Goal: Transaction & Acquisition: Purchase product/service

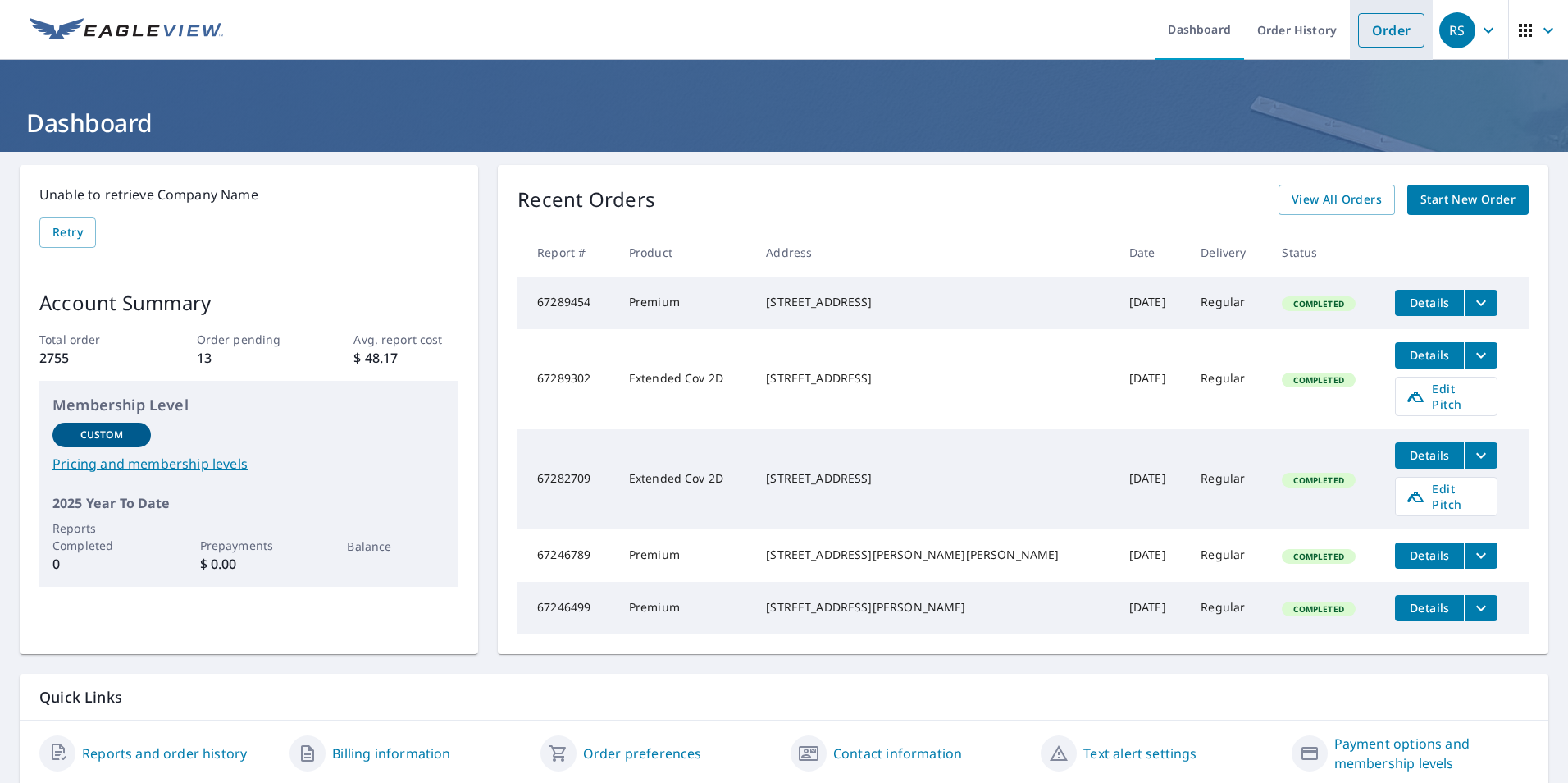
click at [1360, 24] on link "Order" at bounding box center [1391, 30] width 66 height 35
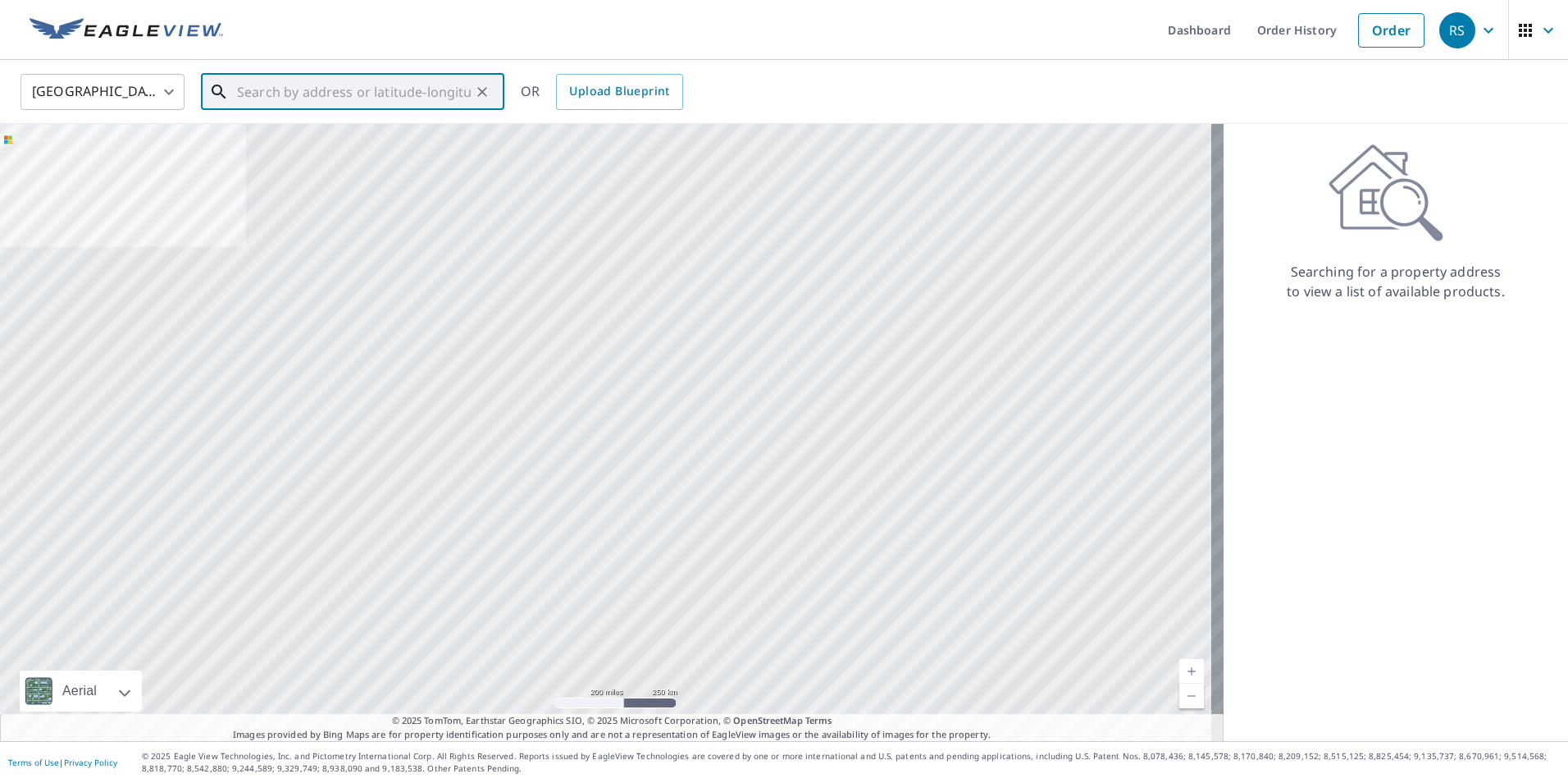
click at [285, 97] on input "text" at bounding box center [354, 92] width 234 height 46
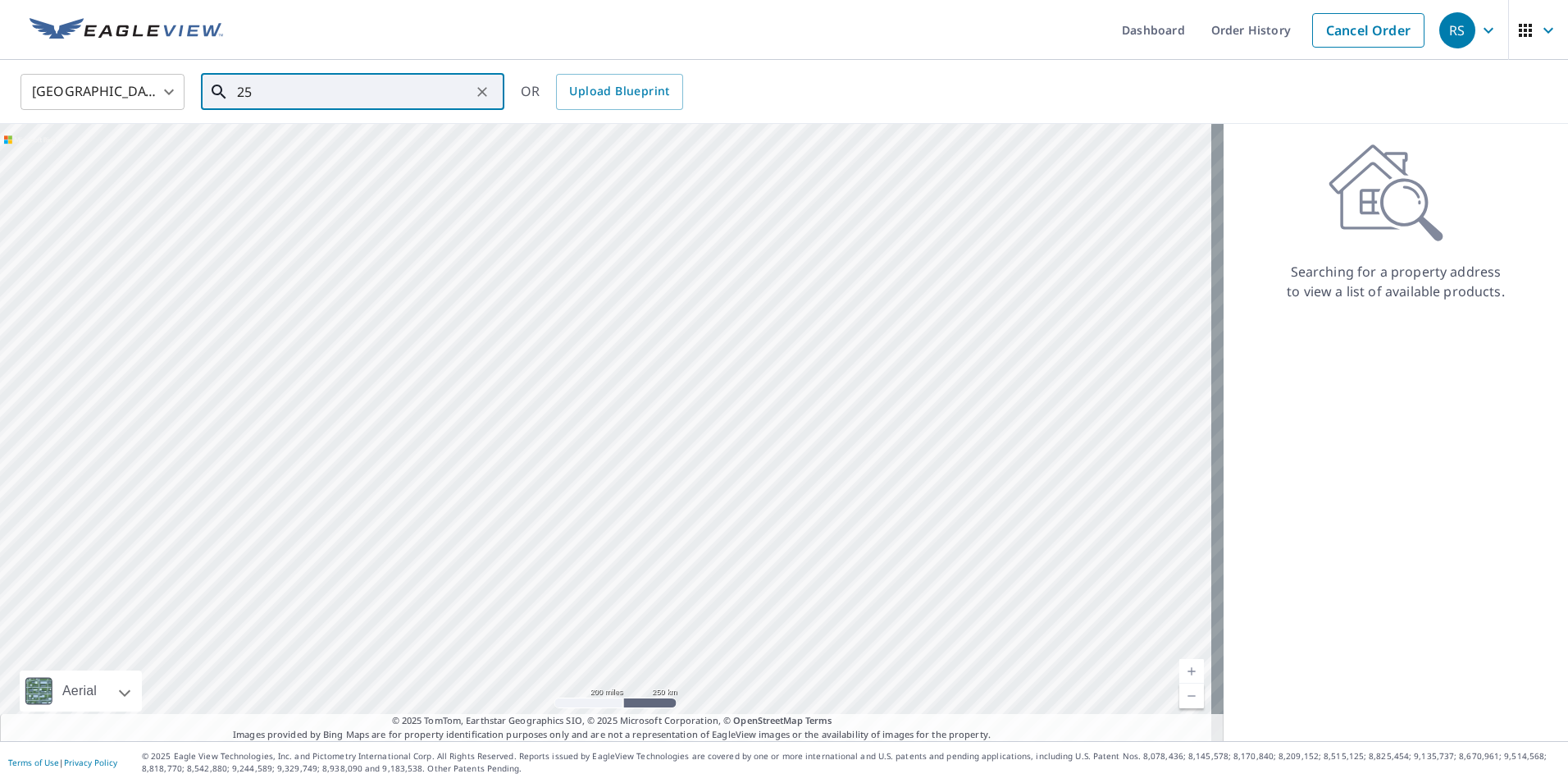
type input "2"
type input "8"
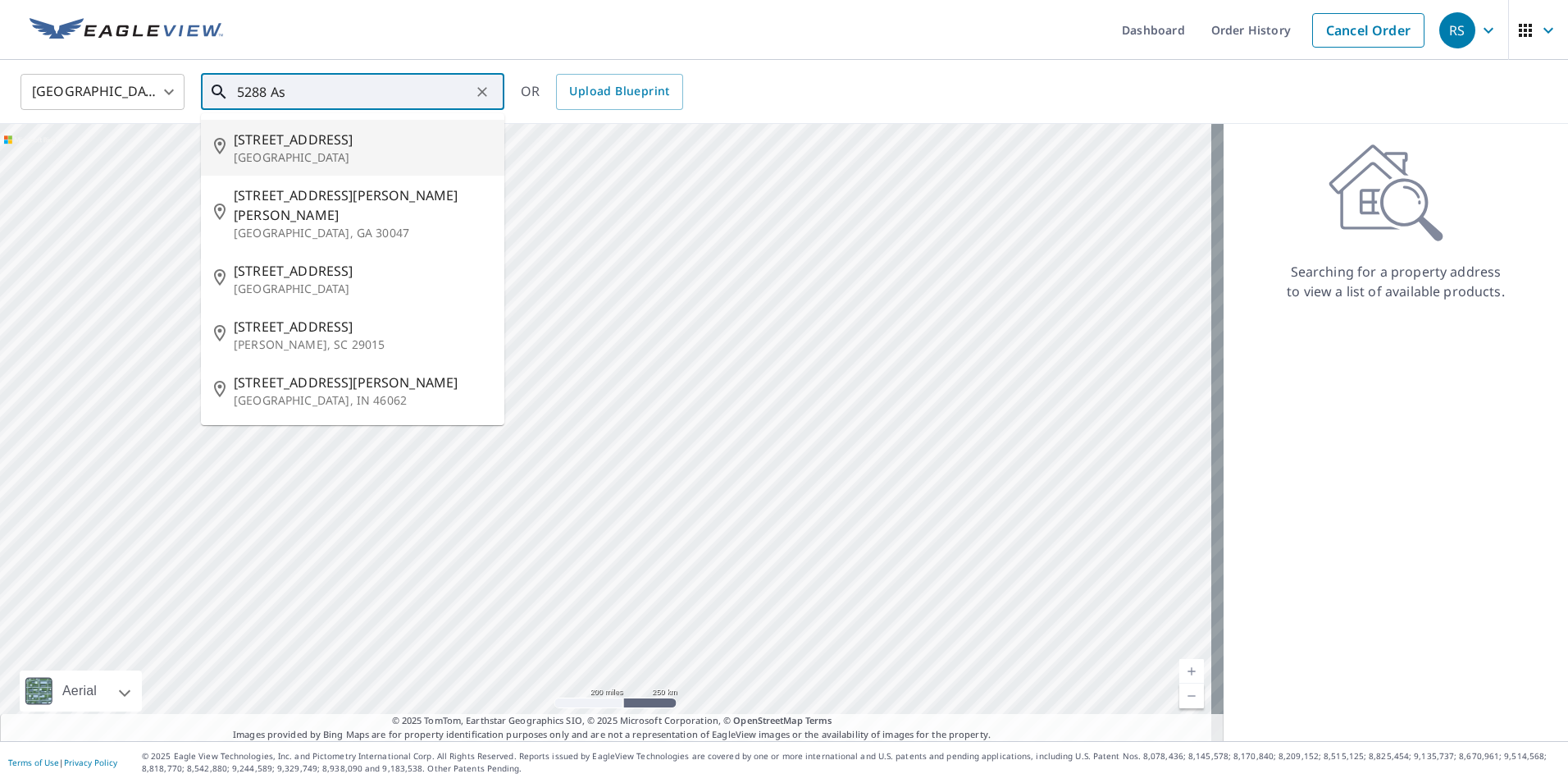
click at [256, 139] on span "5288 Ashber Ln" at bounding box center [362, 139] width 258 height 19
type input "5288 Ashber Ln Cedar Hill, MO 63016"
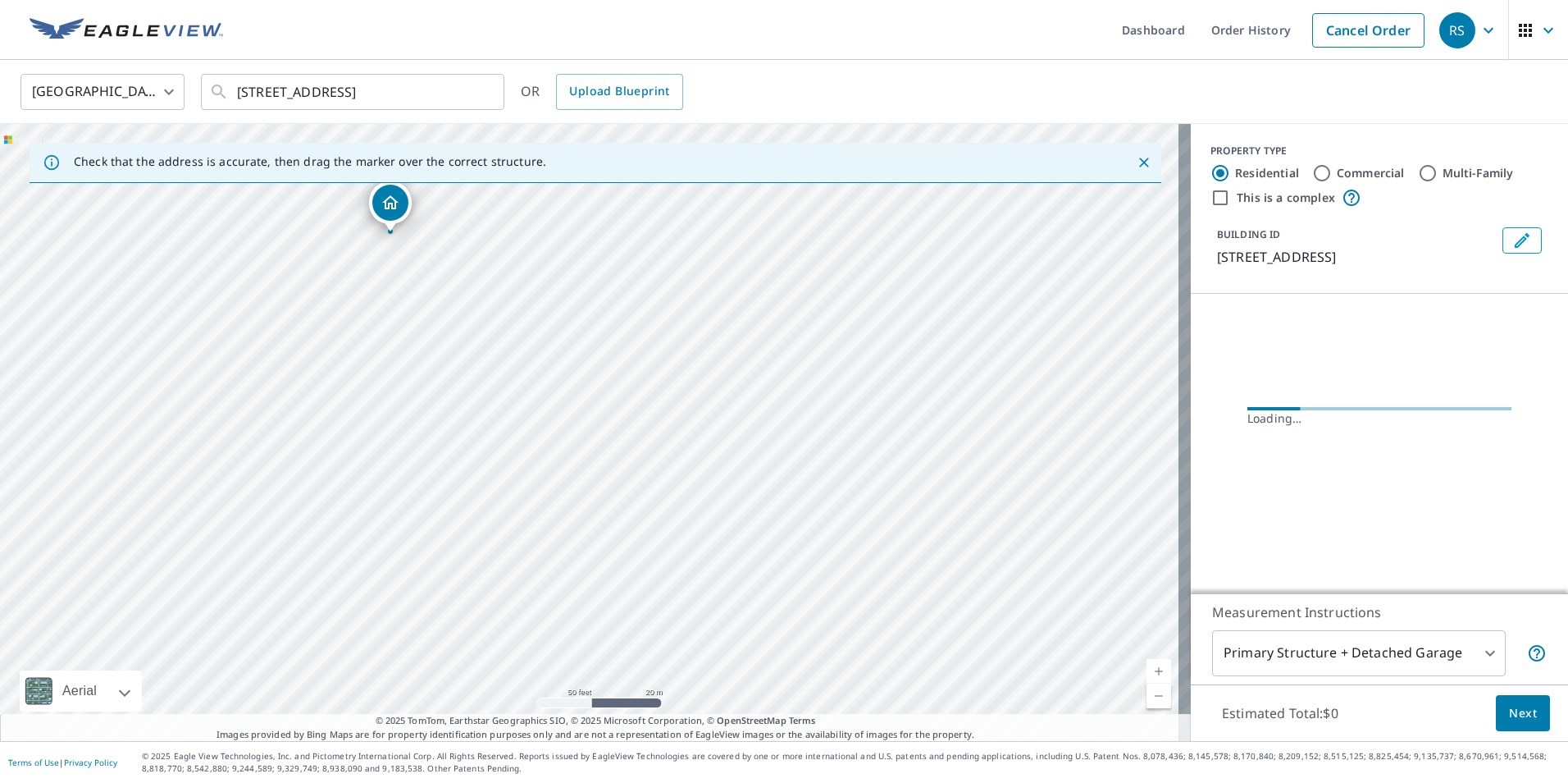
drag, startPoint x: 408, startPoint y: 383, endPoint x: 829, endPoint y: 544, distance: 450.7
click at [829, 544] on div "5288 Ashber Ln Cedar Hill, MO 63016" at bounding box center [595, 432] width 1191 height 617
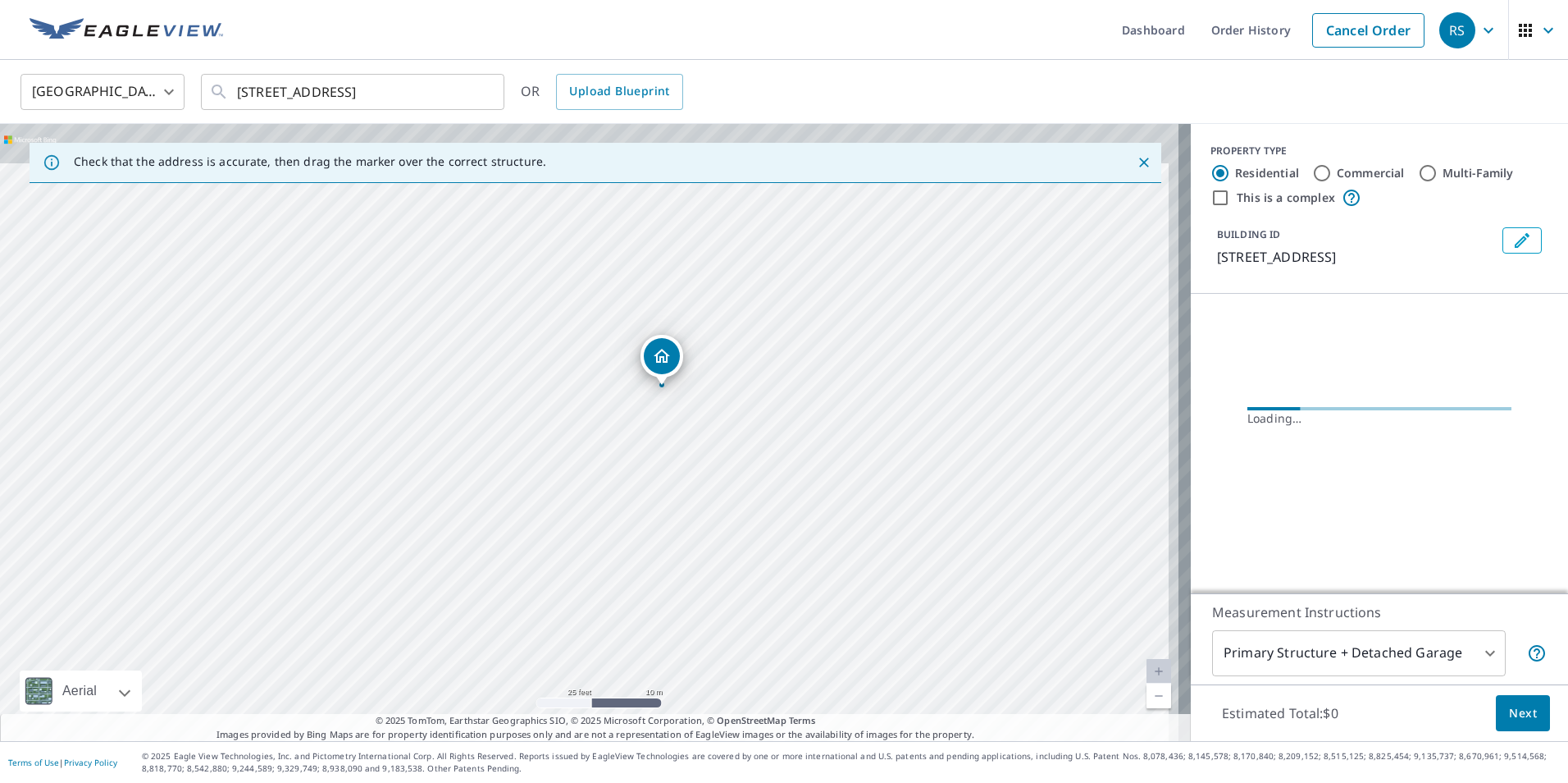
drag, startPoint x: 729, startPoint y: 446, endPoint x: 655, endPoint y: 570, distance: 144.4
click at [655, 570] on div "5288 Ashber Ln Cedar Hill, MO 63016" at bounding box center [595, 432] width 1191 height 617
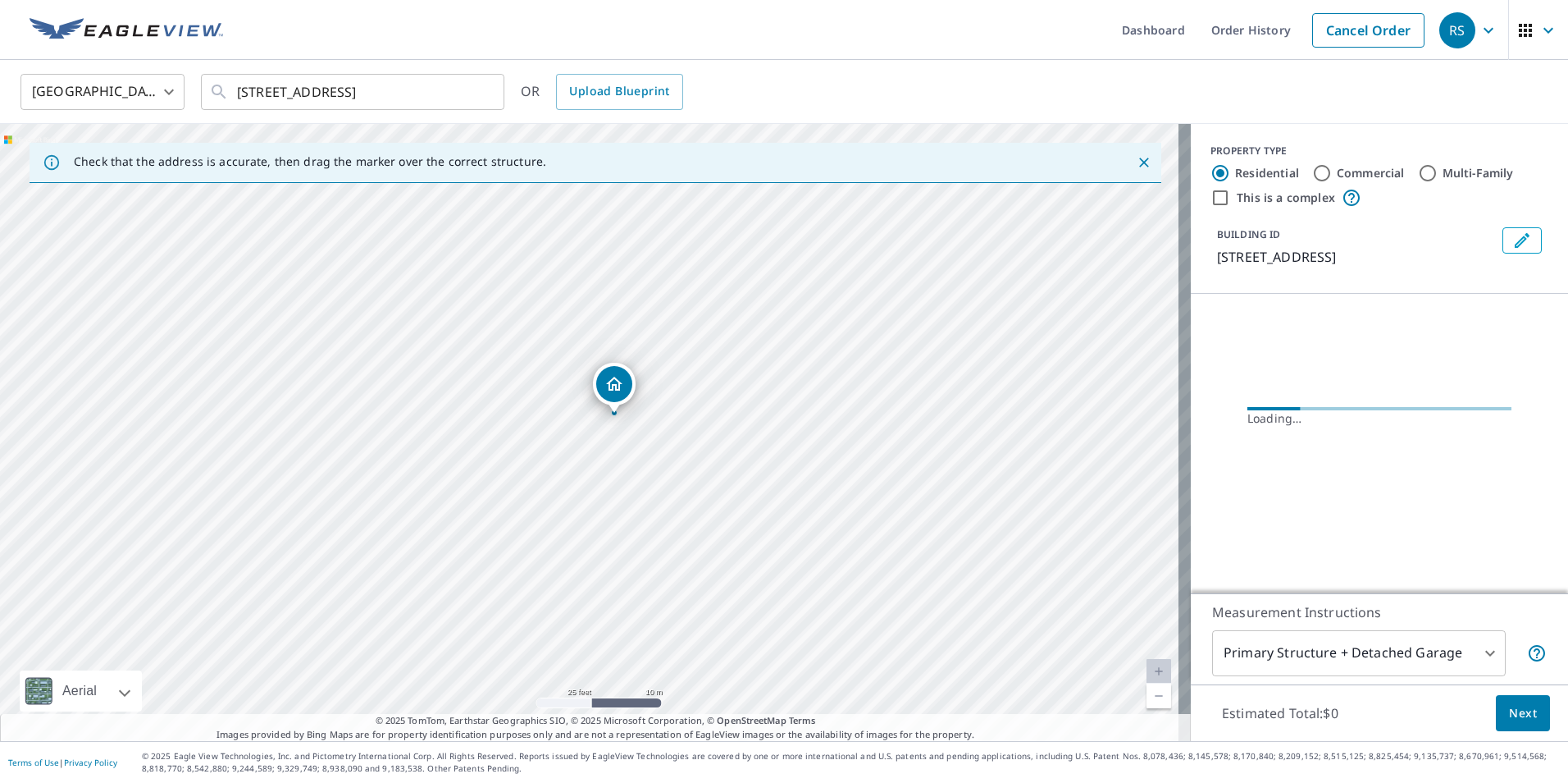
drag, startPoint x: 684, startPoint y: 500, endPoint x: 637, endPoint y: 529, distance: 55.2
click at [637, 529] on div "5288 Ashber Ln Cedar Hill, MO 63016" at bounding box center [595, 432] width 1191 height 617
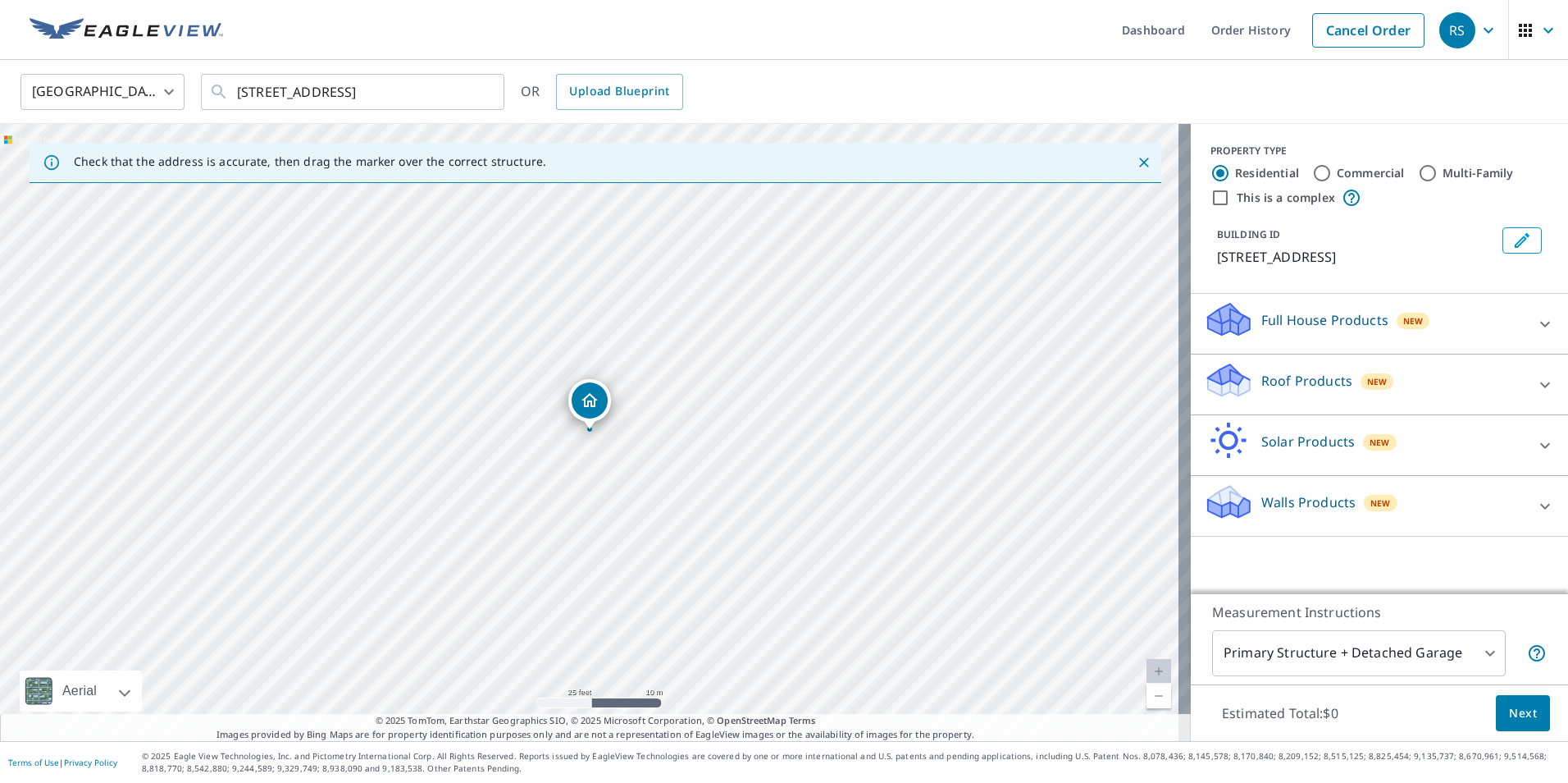
click at [1442, 374] on div "Roof Products New" at bounding box center [1364, 384] width 321 height 47
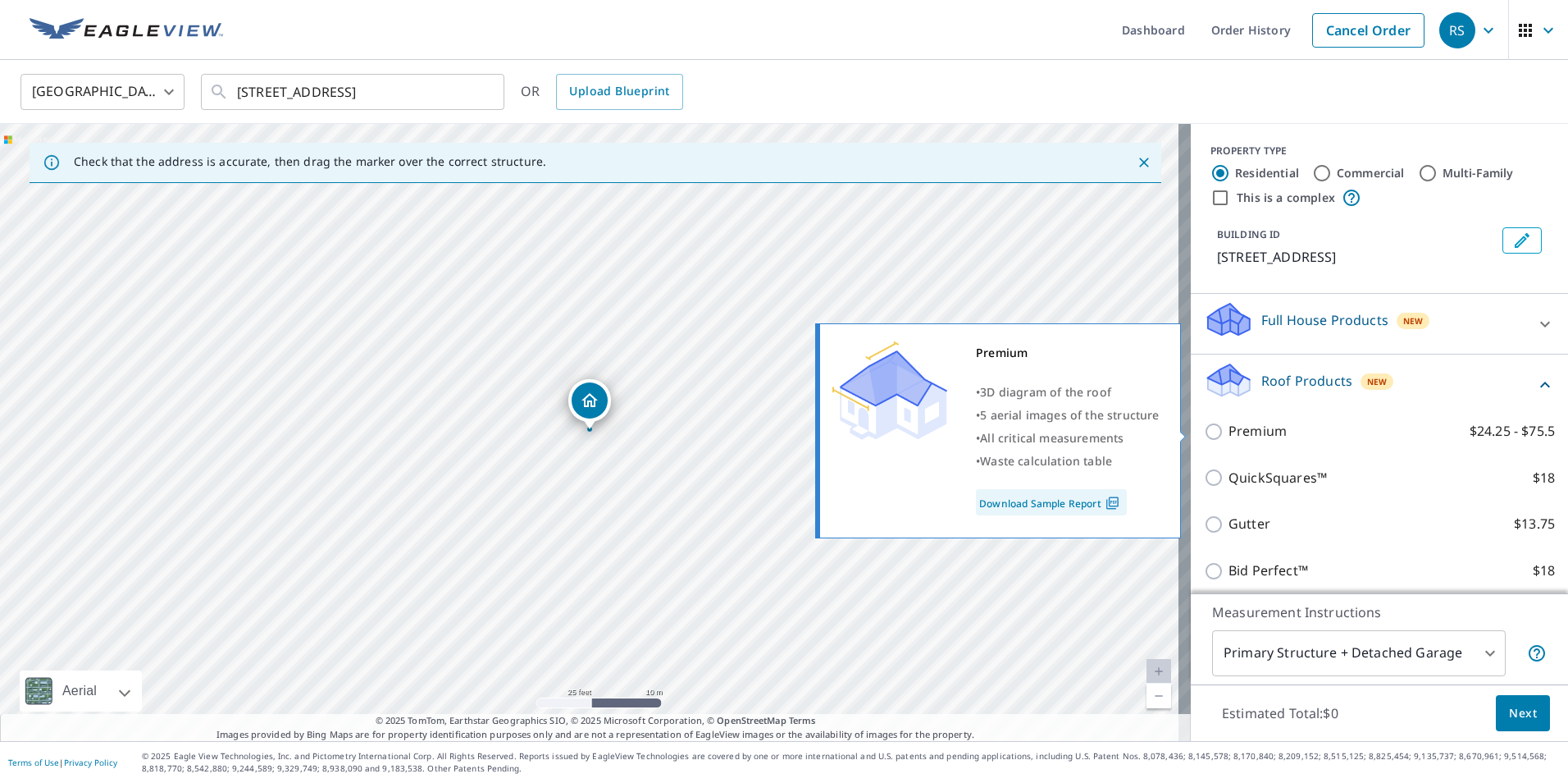
click at [1266, 426] on p "Premium" at bounding box center [1258, 430] width 58 height 20
click at [1229, 426] on input "Premium $24.25 - $75.5" at bounding box center [1217, 431] width 25 height 19
checkbox input "true"
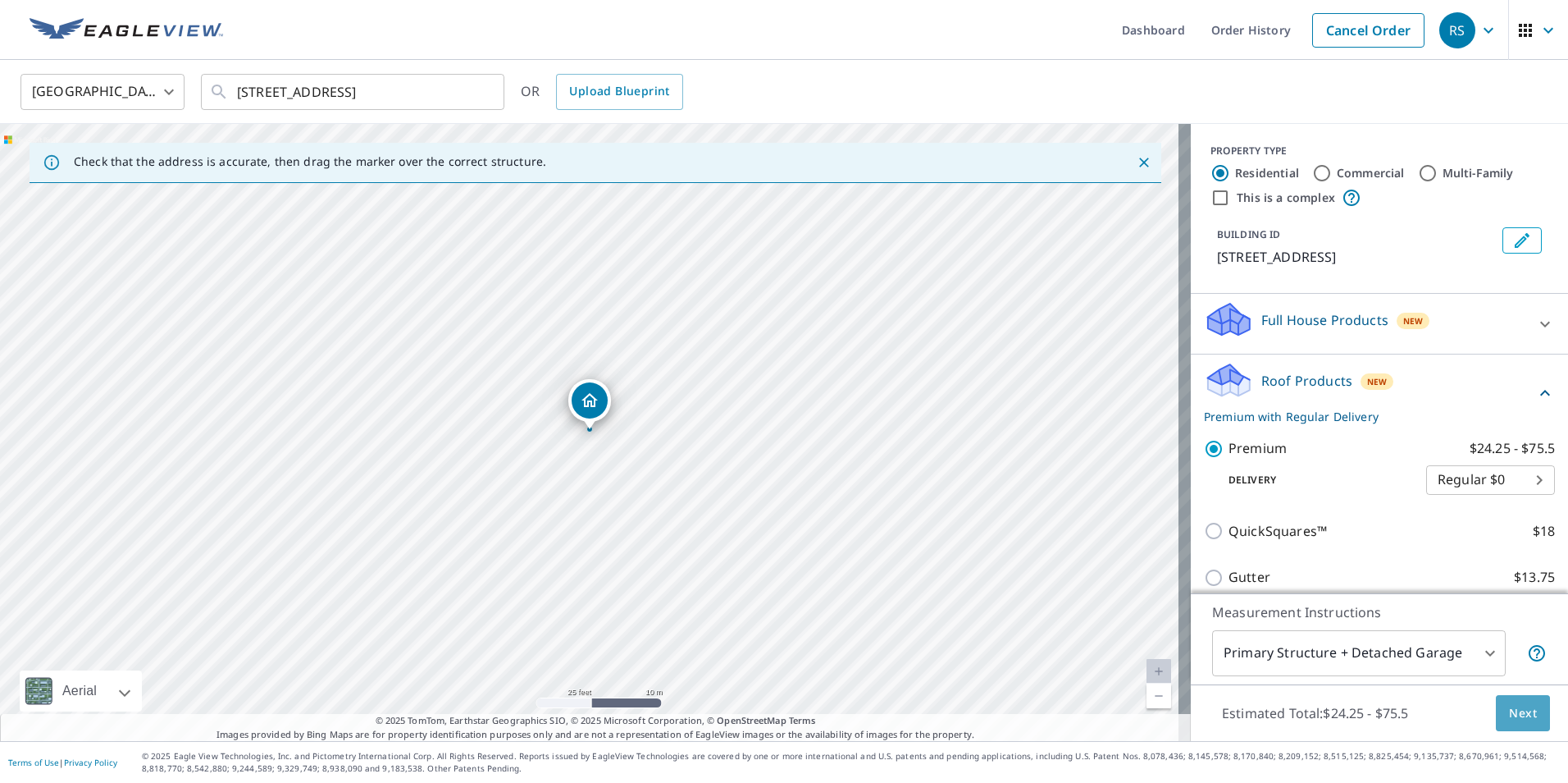
click at [1509, 715] on span "Next" at bounding box center [1522, 713] width 27 height 20
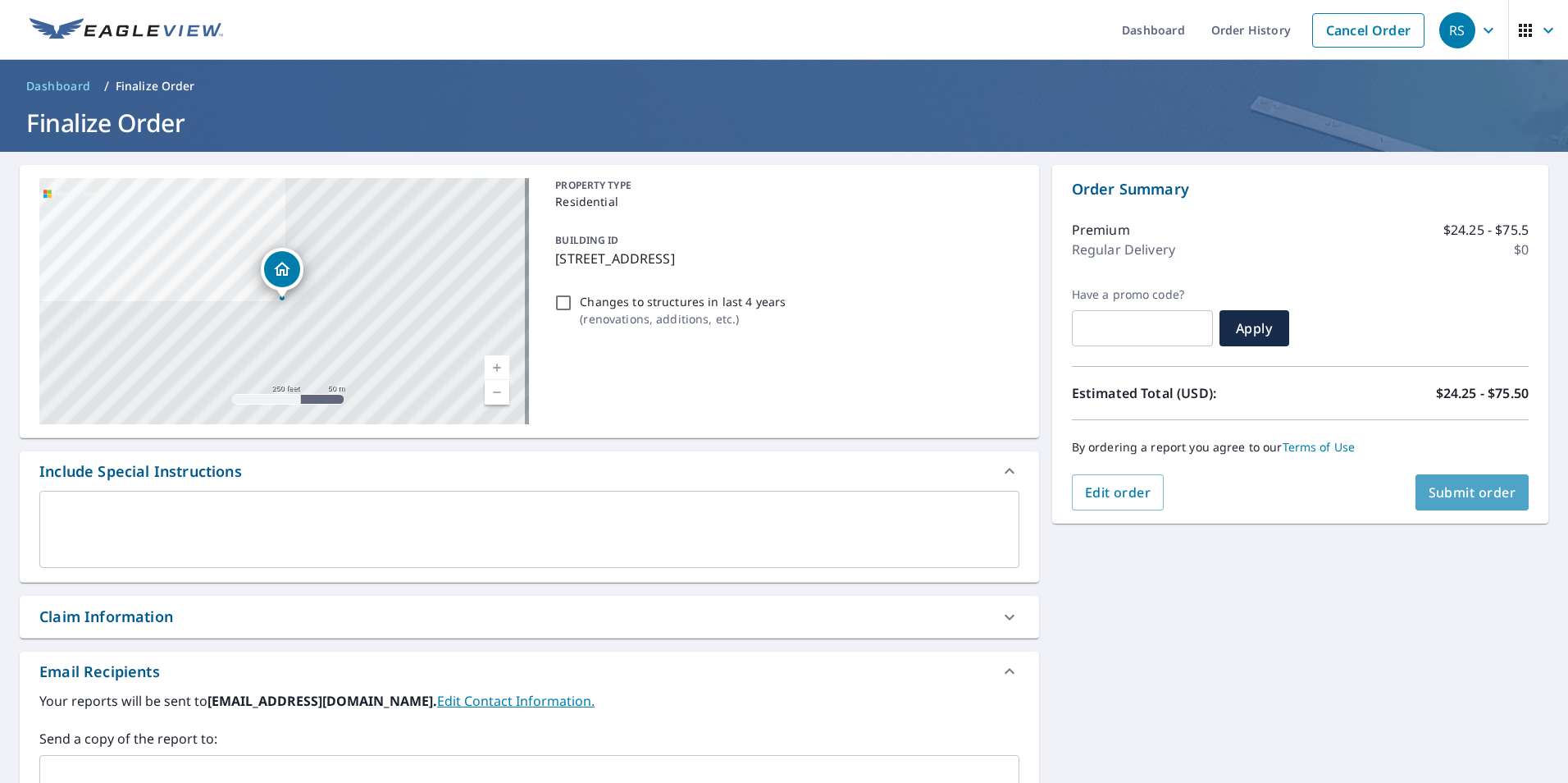
click at [1453, 493] on span "Submit order" at bounding box center [1472, 492] width 88 height 18
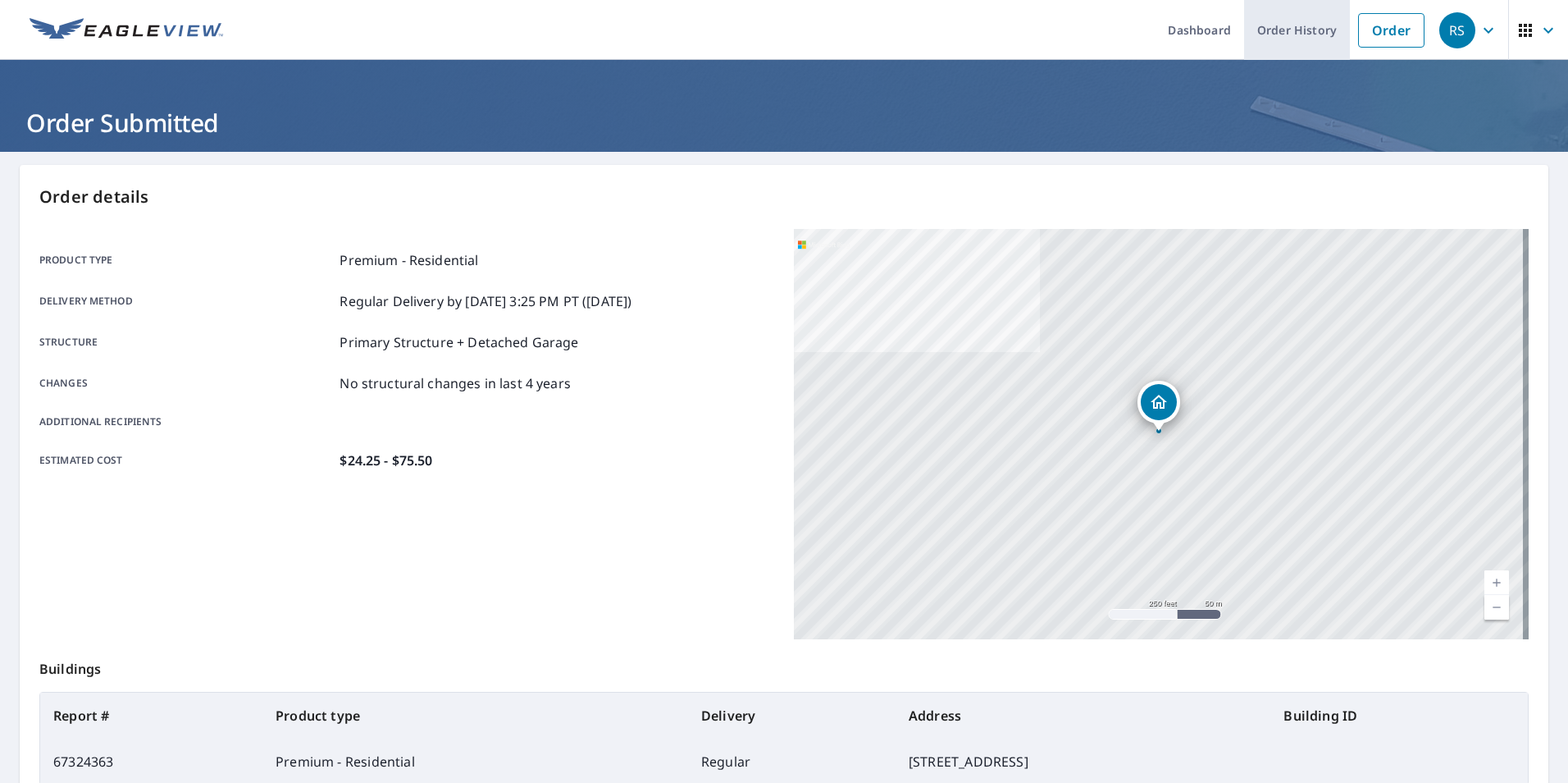
click at [1290, 35] on link "Order History" at bounding box center [1296, 30] width 105 height 60
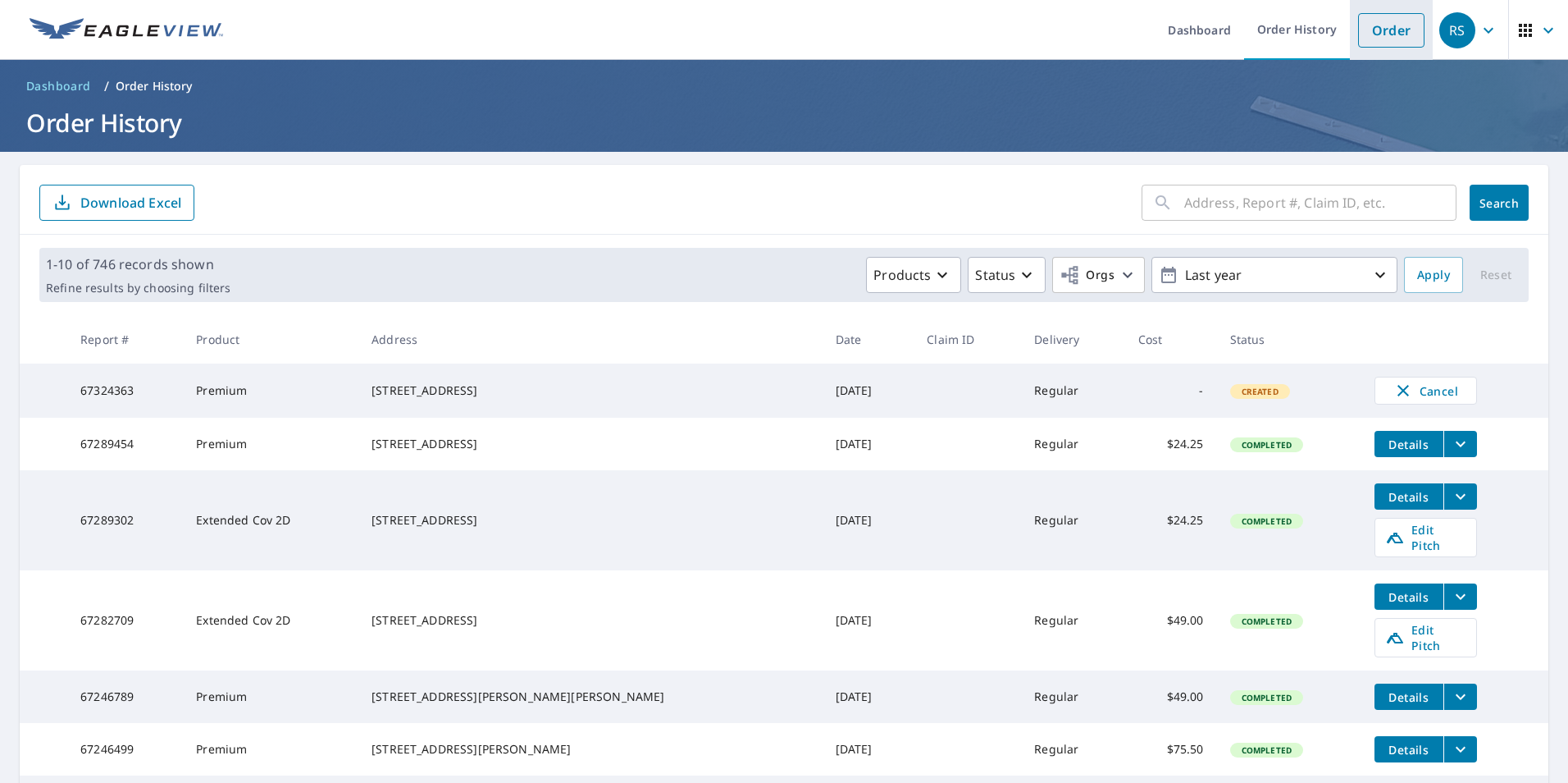
click at [1382, 40] on link "Order" at bounding box center [1391, 30] width 66 height 35
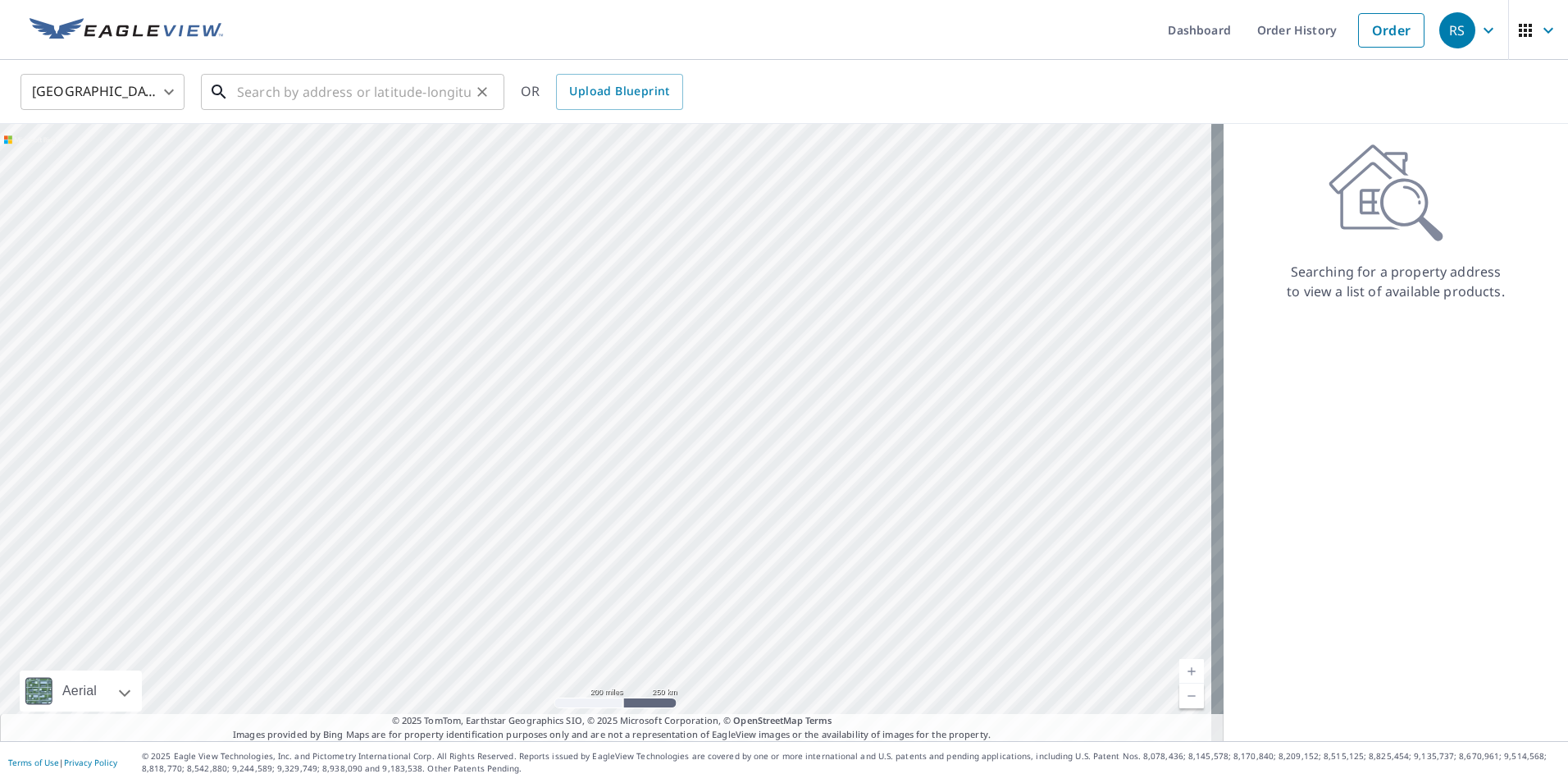
click at [255, 89] on input "text" at bounding box center [354, 92] width 234 height 46
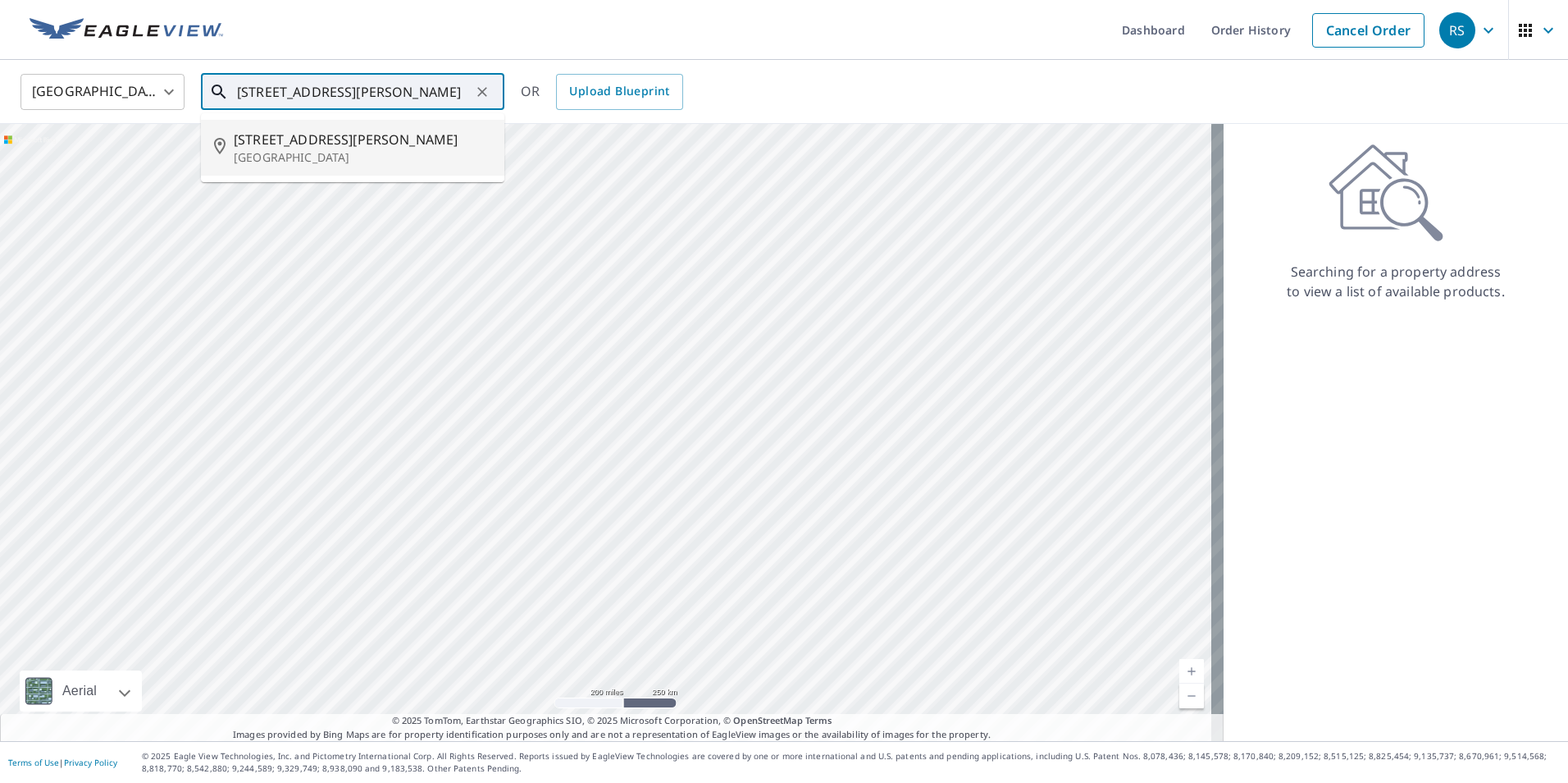
click at [381, 139] on span "8420 Fawn Hill Ln" at bounding box center [362, 139] width 258 height 19
type input "8420 Fawn Hill Ln House Springs, MO 63051"
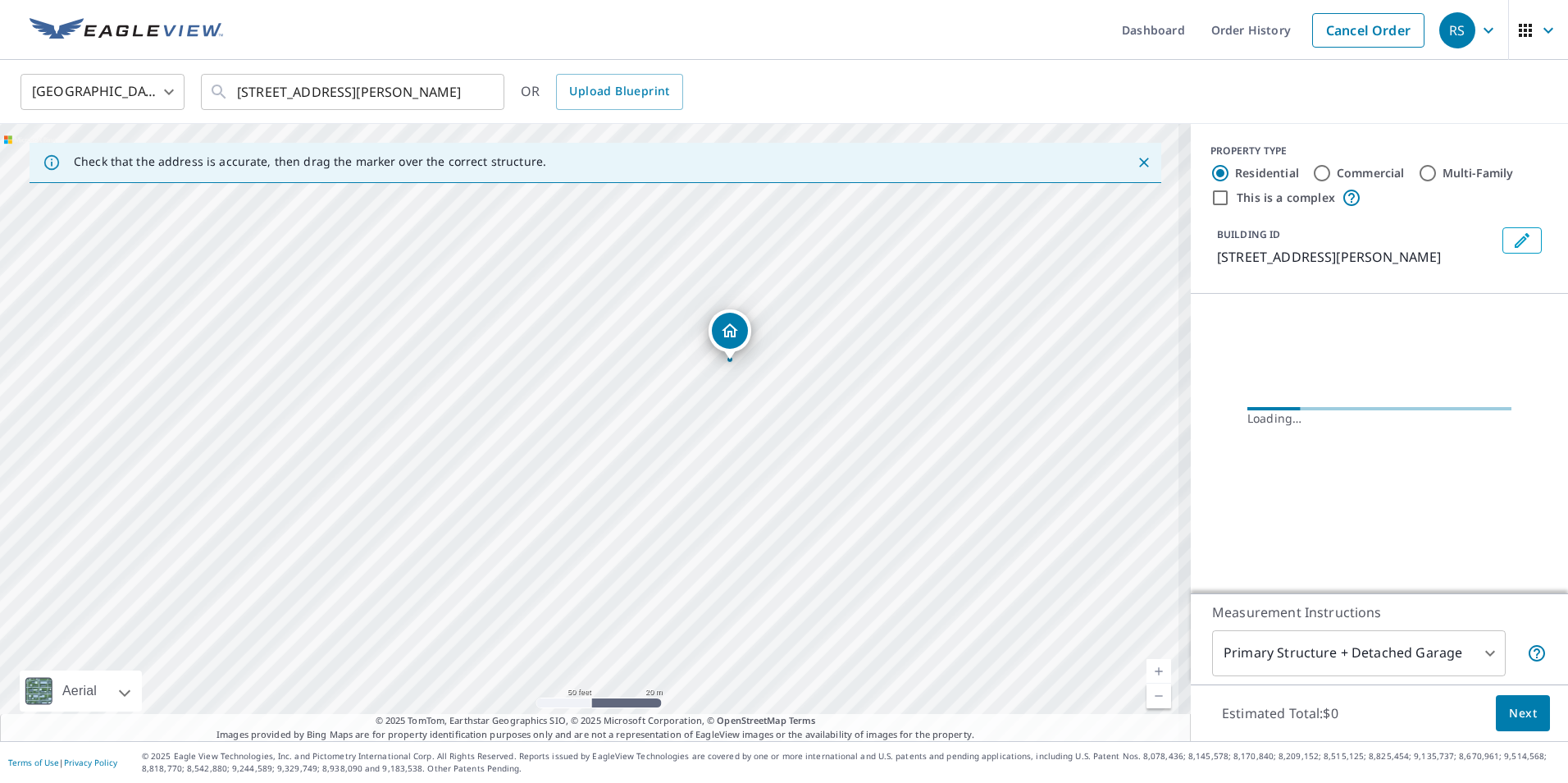
drag, startPoint x: 730, startPoint y: 408, endPoint x: 512, endPoint y: 435, distance: 219.7
click at [512, 435] on div "8420 Fawn Hill Ln House Springs, MO 63051" at bounding box center [595, 432] width 1191 height 617
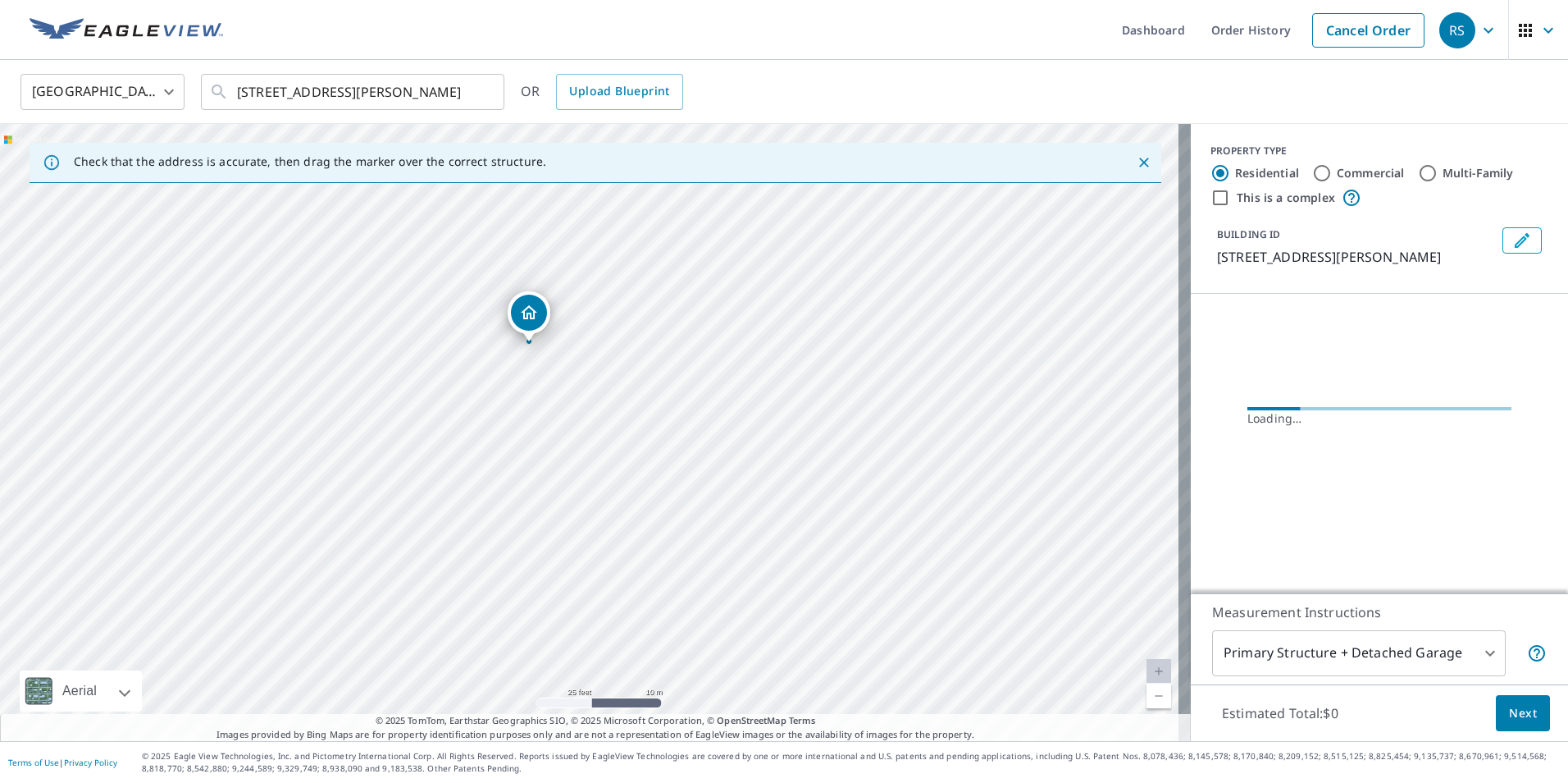
drag, startPoint x: 604, startPoint y: 416, endPoint x: 577, endPoint y: 440, distance: 36.1
click at [577, 440] on div "8420 Fawn Hill Ln House Springs, MO 63051" at bounding box center [595, 432] width 1191 height 617
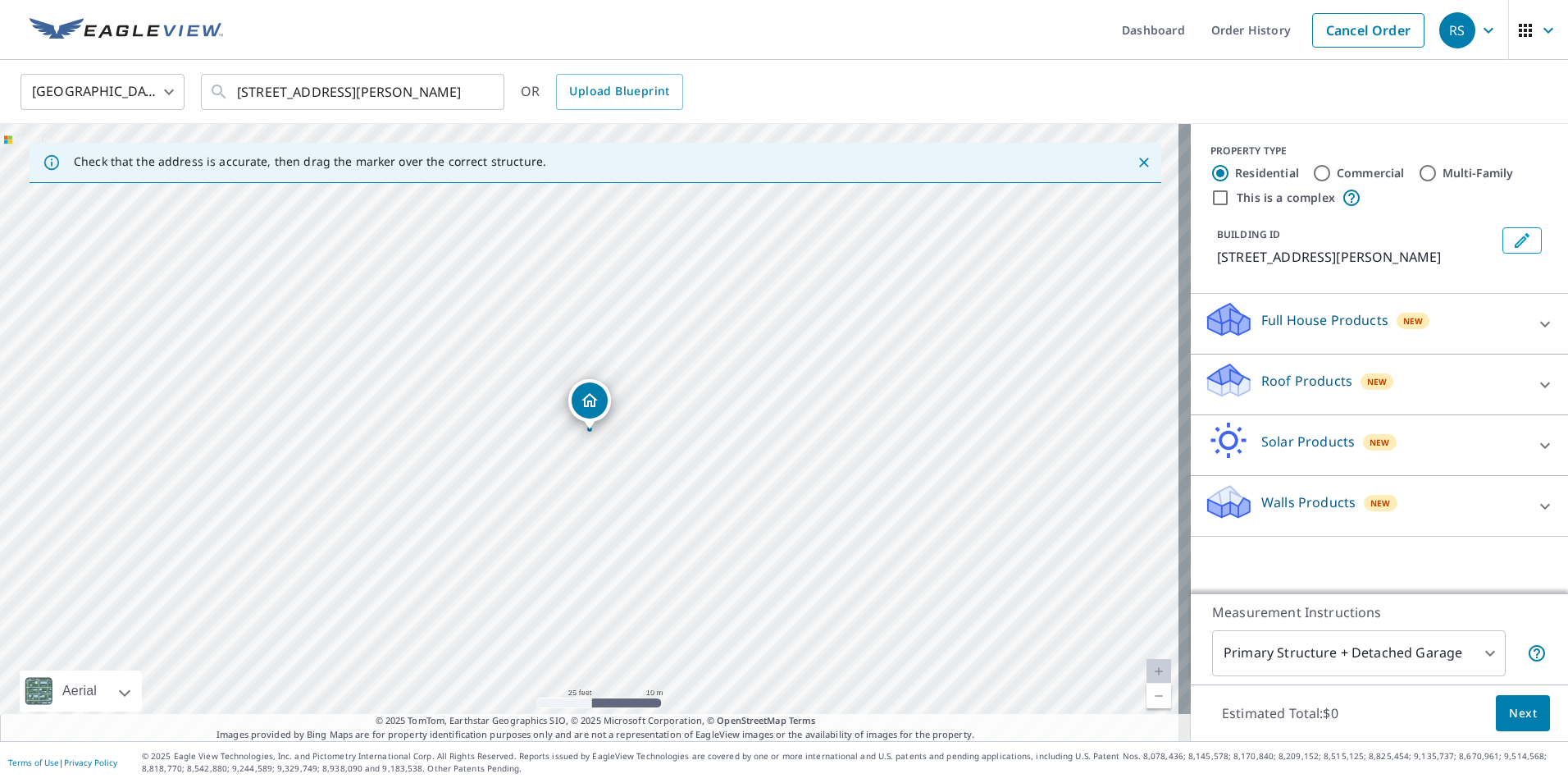
click at [1452, 389] on div "Roof Products New" at bounding box center [1364, 384] width 321 height 47
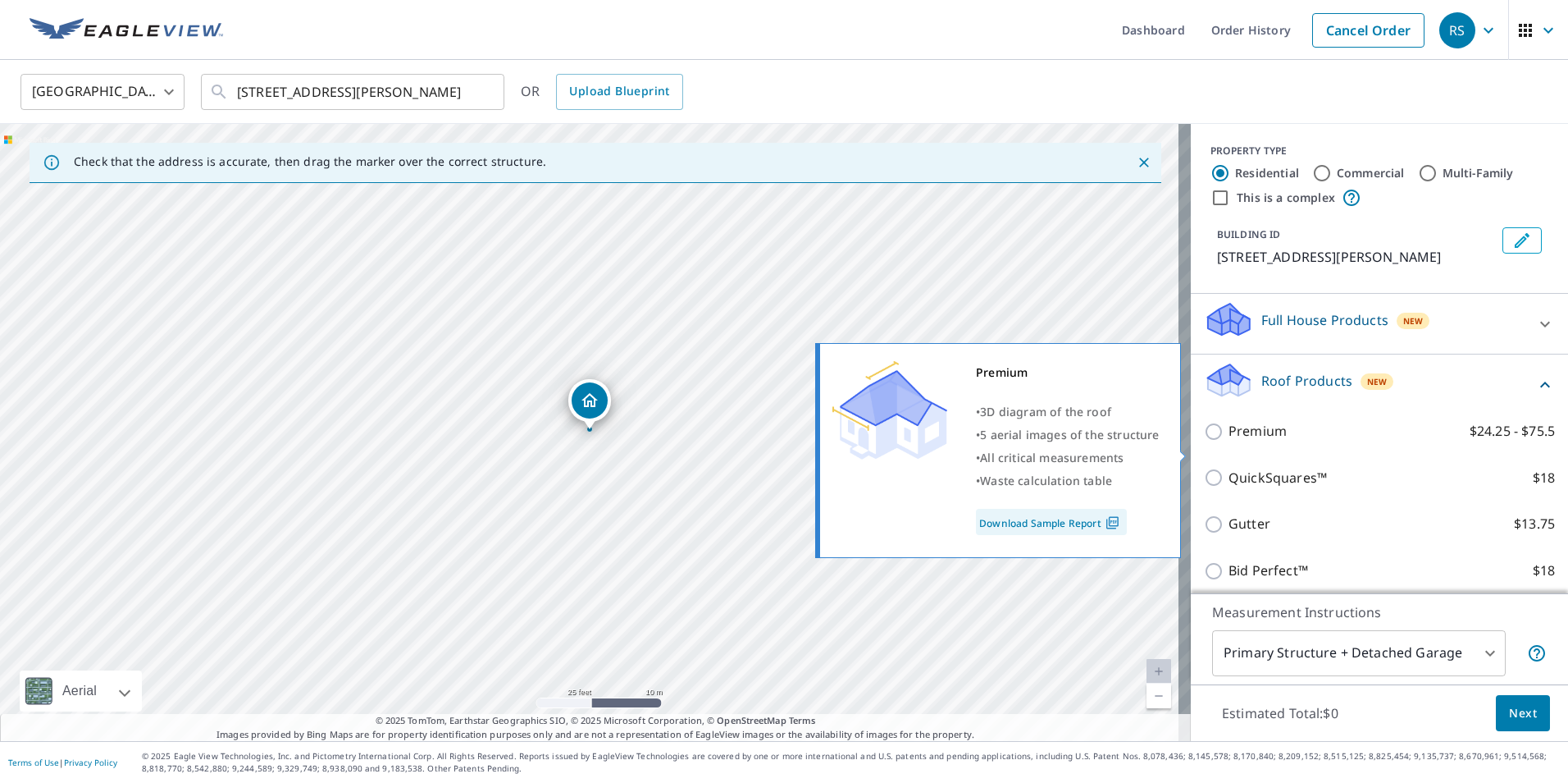
click at [1268, 441] on p "Premium" at bounding box center [1258, 430] width 58 height 20
click at [1229, 441] on input "Premium $24.25 - $75.5" at bounding box center [1217, 431] width 25 height 19
checkbox input "true"
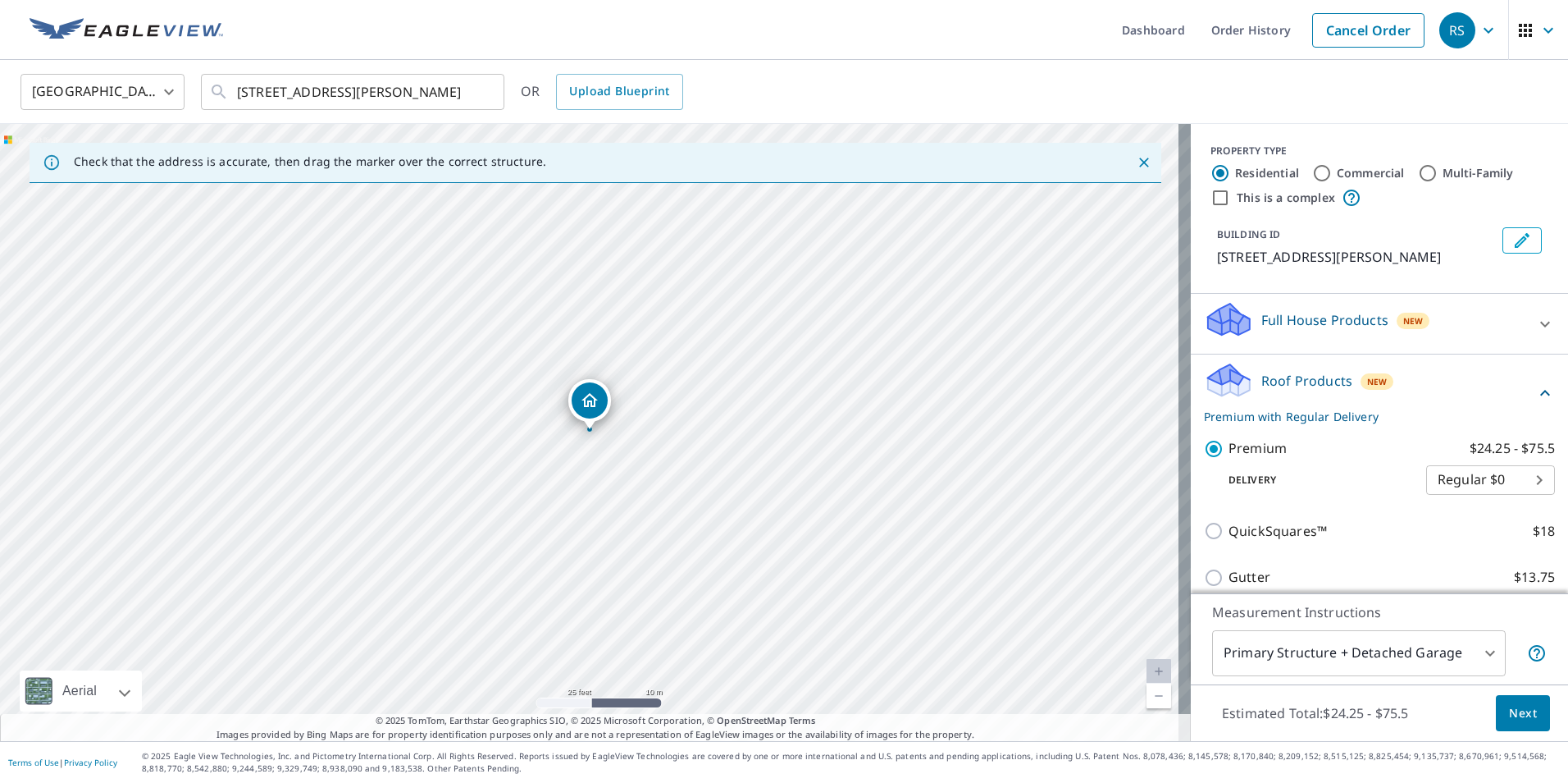
click at [1518, 705] on span "Next" at bounding box center [1522, 713] width 27 height 20
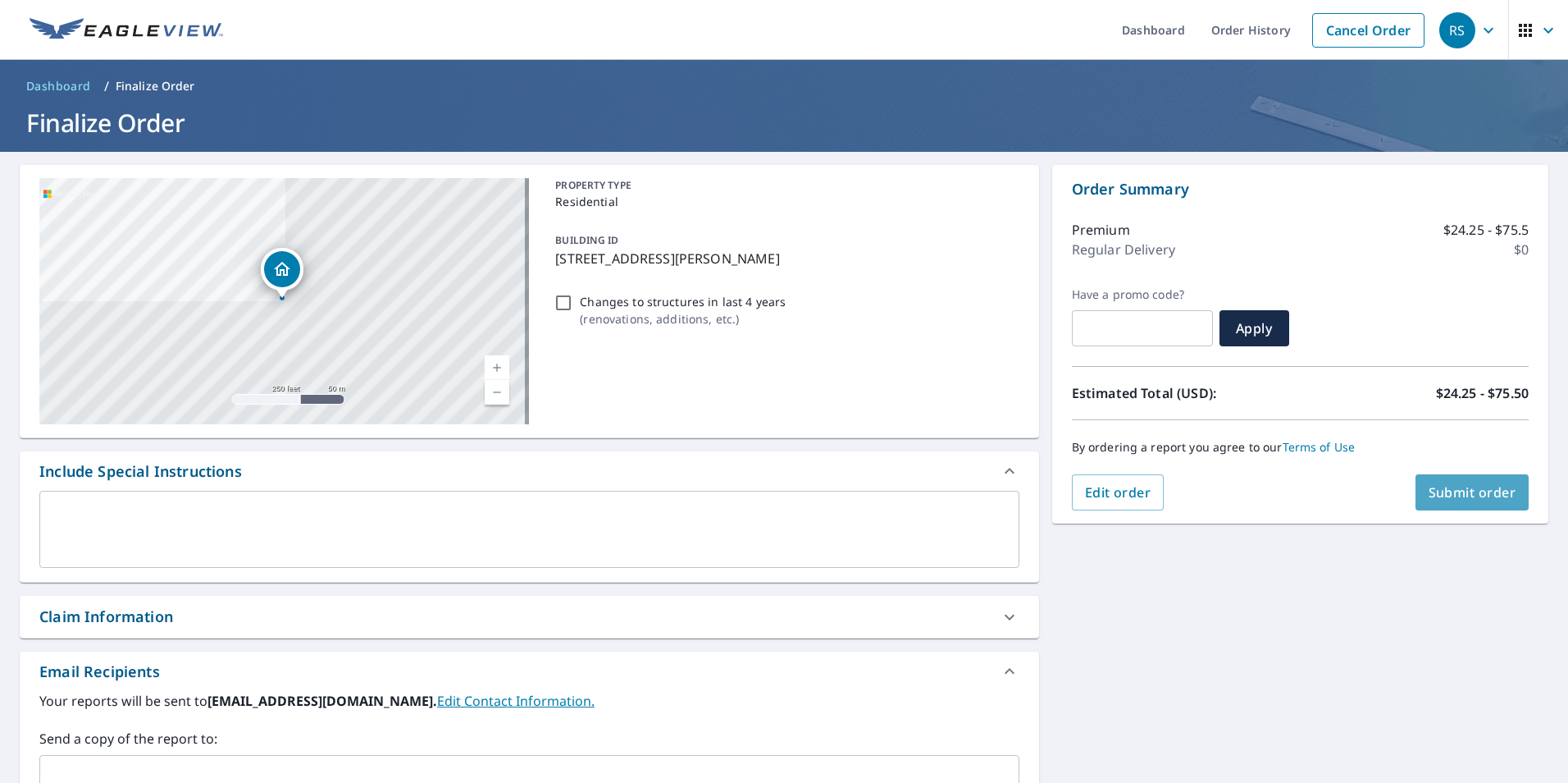
click at [1479, 482] on button "Submit order" at bounding box center [1472, 492] width 114 height 36
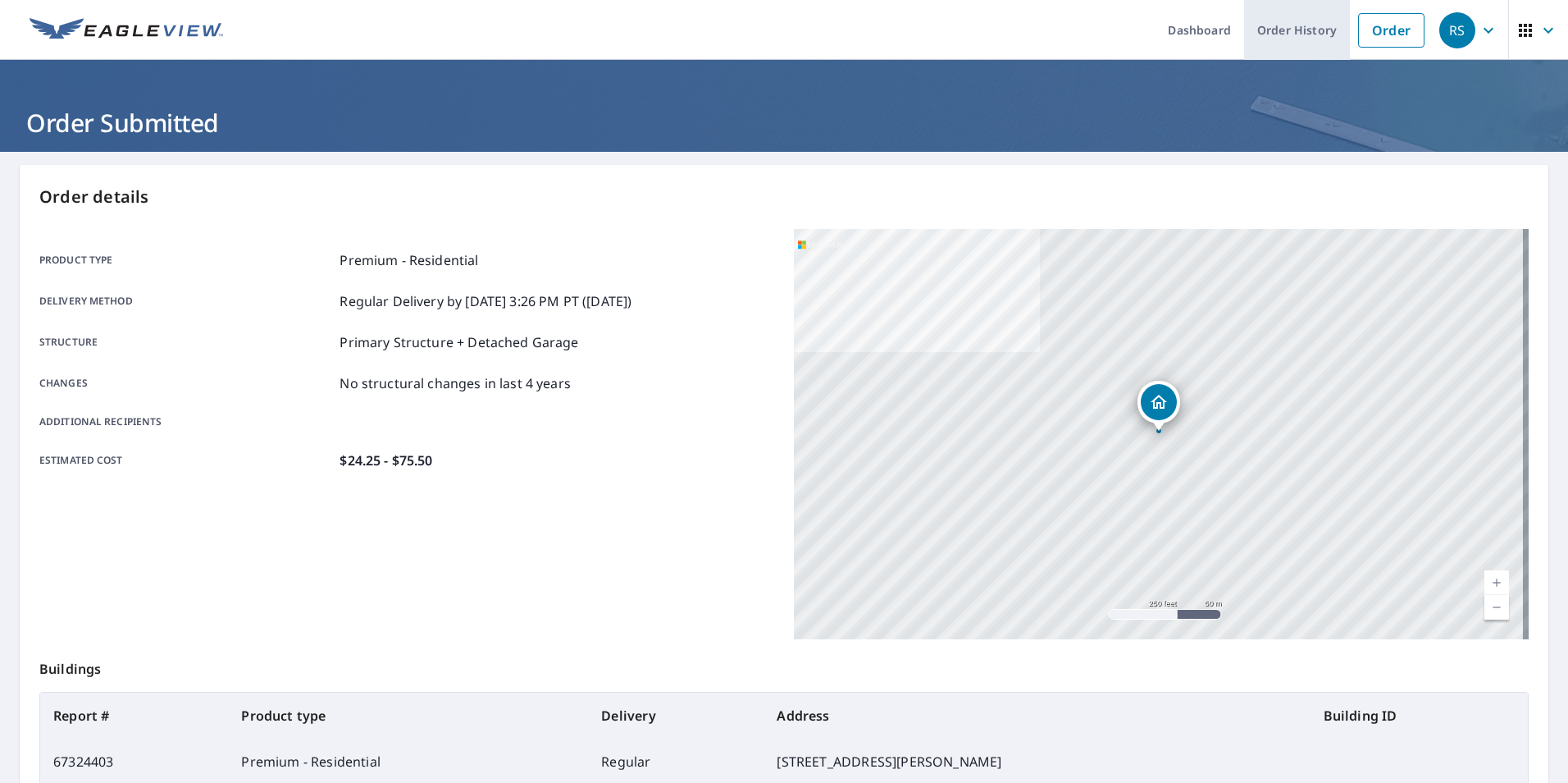
click at [1271, 37] on link "Order History" at bounding box center [1296, 30] width 105 height 60
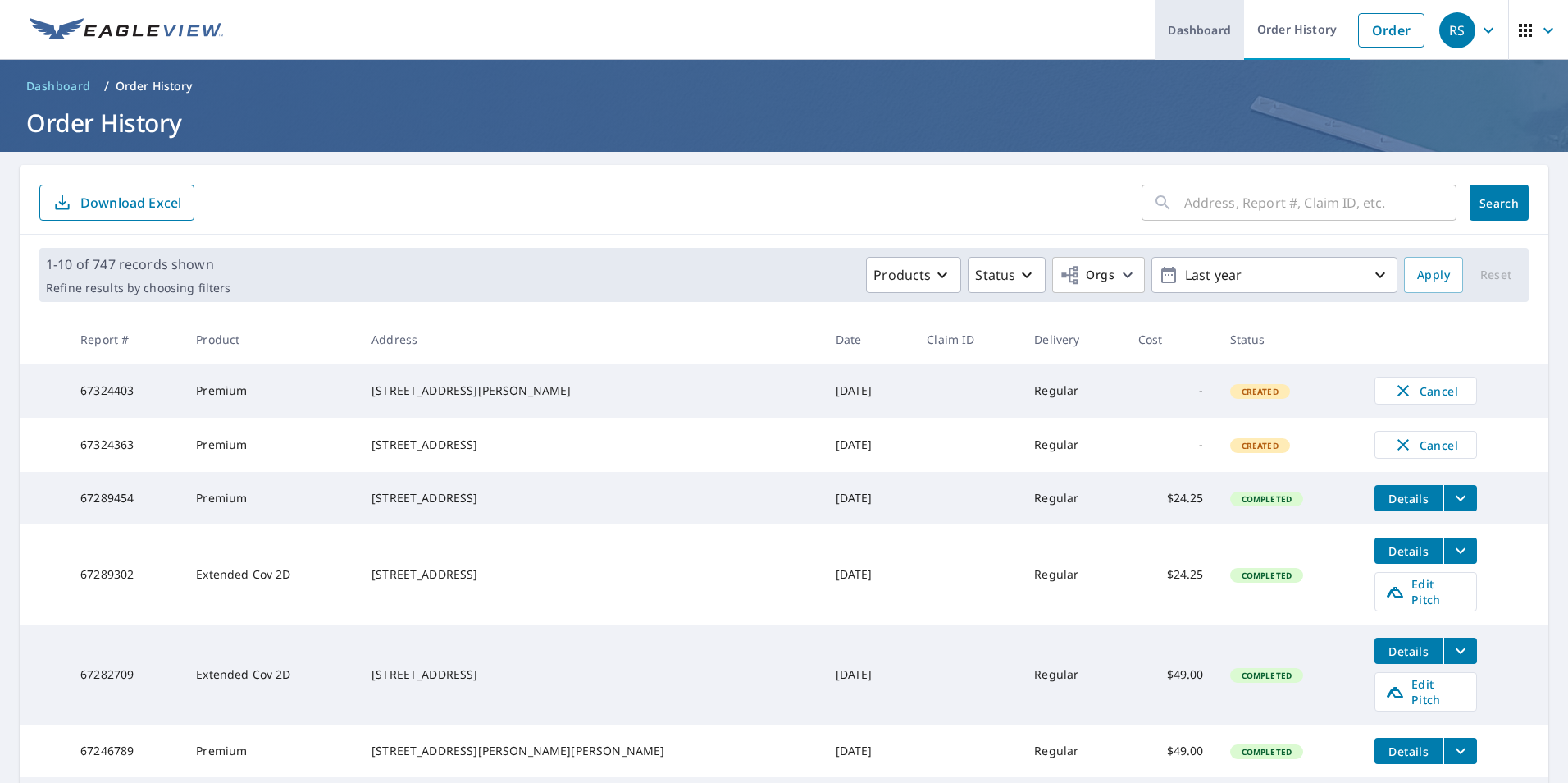
click at [1191, 19] on link "Dashboard" at bounding box center [1199, 30] width 89 height 60
